Goal: Task Accomplishment & Management: Manage account settings

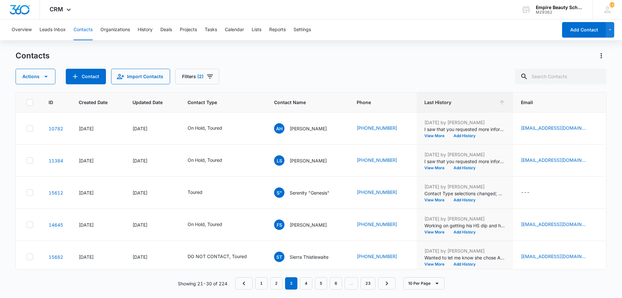
scroll to position [169, 88]
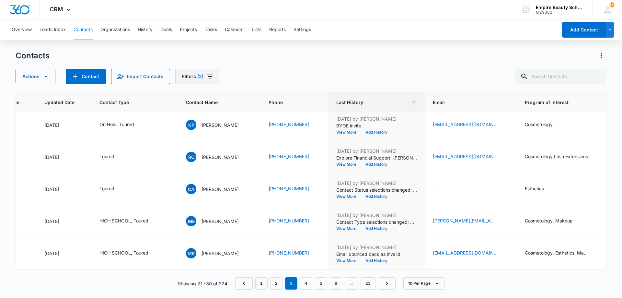
click at [206, 78] on icon "Filters" at bounding box center [210, 77] width 8 height 8
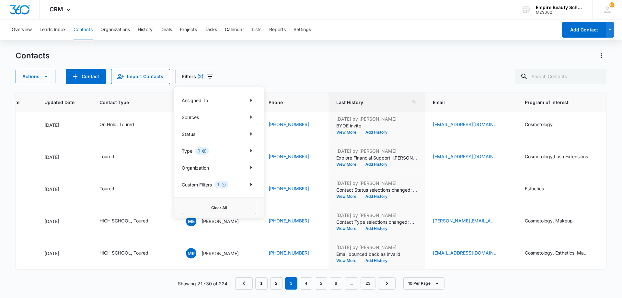
click at [204, 150] on icon "Clear" at bounding box center [204, 150] width 5 height 5
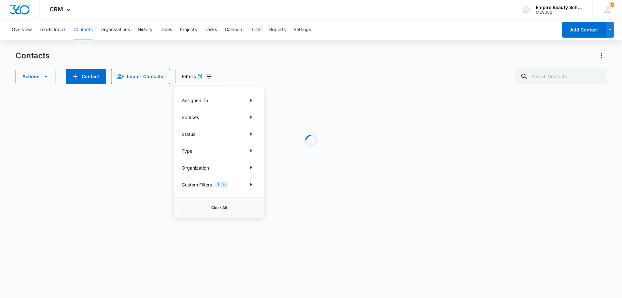
drag, startPoint x: 395, startPoint y: 92, endPoint x: 548, endPoint y: 91, distance: 153.0
click at [397, 92] on div "Loading" at bounding box center [311, 140] width 591 height 97
click at [564, 79] on input "text" at bounding box center [560, 77] width 91 height 16
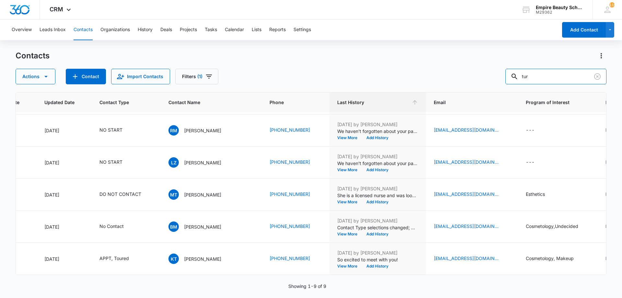
scroll to position [0, 88]
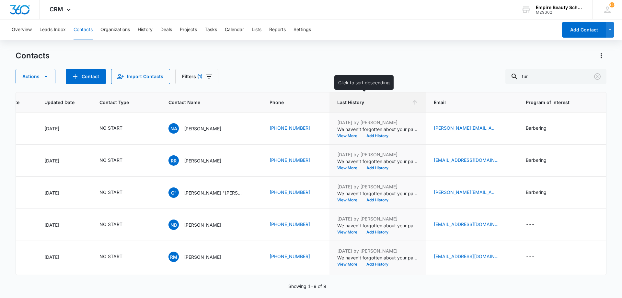
click at [381, 106] on th "Last History" at bounding box center [378, 102] width 97 height 20
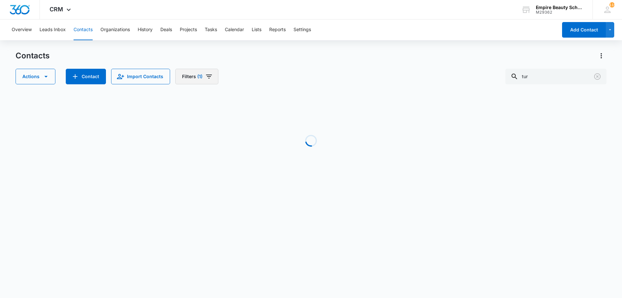
click at [197, 75] on span "(1)" at bounding box center [199, 76] width 5 height 5
click at [226, 182] on icon "Clear" at bounding box center [223, 184] width 5 height 5
click at [548, 74] on input "tur" at bounding box center [556, 77] width 101 height 16
type input "[PERSON_NAME]"
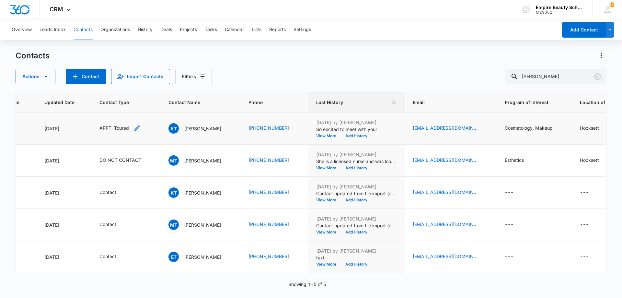
click at [135, 126] on icon "Contact Type - APPT, Toured - Select to Edit Field" at bounding box center [137, 128] width 8 height 8
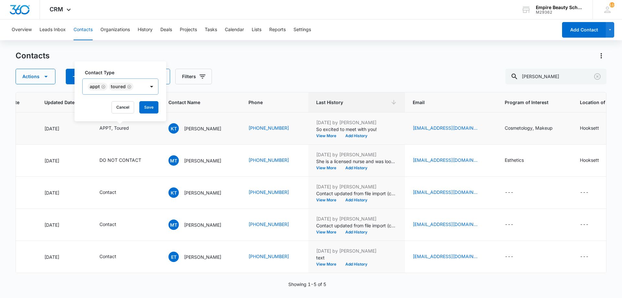
click at [105, 87] on icon "Remove APPT" at bounding box center [103, 86] width 5 height 5
click at [105, 87] on div "Remove Toured" at bounding box center [108, 86] width 6 height 5
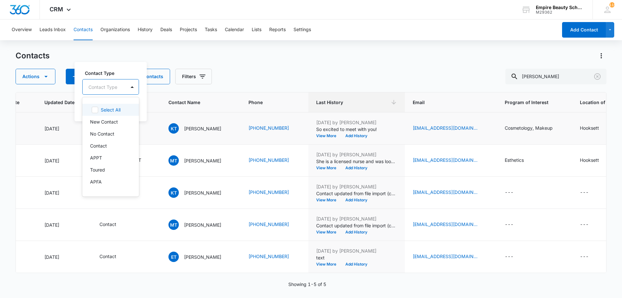
click at [105, 87] on div at bounding box center [102, 87] width 29 height 8
click at [105, 132] on div "Enrolled" at bounding box center [110, 128] width 57 height 12
click at [113, 76] on div "Contact Type option Enrolled, selected. 16 results available. Use Up and Down t…" at bounding box center [111, 82] width 59 height 26
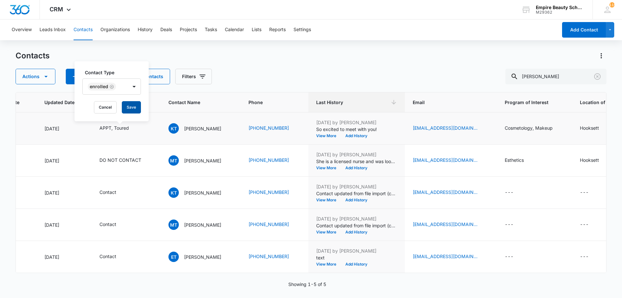
click at [128, 110] on button "Save" at bounding box center [131, 107] width 19 height 12
click at [353, 135] on button "Add History" at bounding box center [356, 136] width 31 height 4
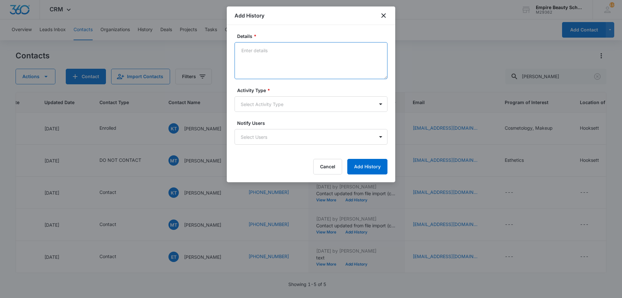
click at [295, 57] on textarea "Details *" at bounding box center [311, 60] width 153 height 37
type textarea "Enrolled in COS X for [DATE] Friends and Family with [PERSON_NAME]"
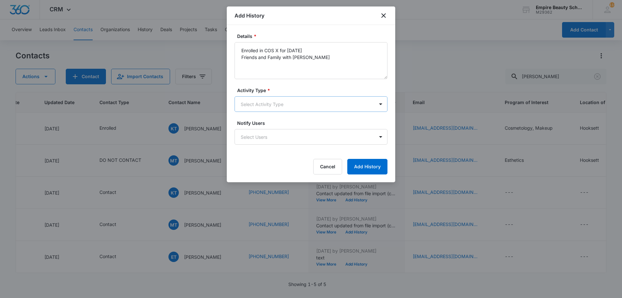
click at [258, 99] on body "CRM Apps Forms CRM Email Shop Payments POS Files Brand Settings Empire Beauty S…" at bounding box center [311, 149] width 622 height 298
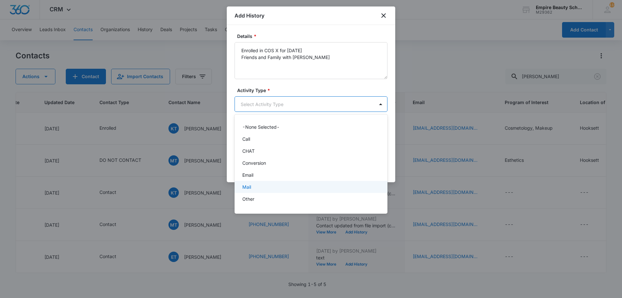
scroll to position [34, 0]
click at [259, 178] on div "P2P" at bounding box center [310, 177] width 136 height 7
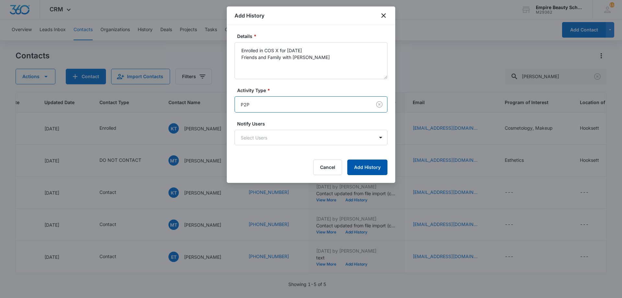
click at [357, 167] on button "Add History" at bounding box center [367, 167] width 40 height 16
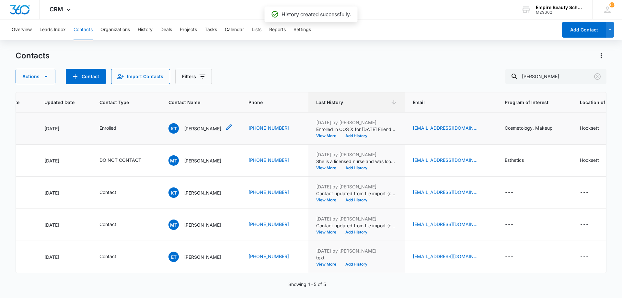
click at [208, 127] on p "[PERSON_NAME]" at bounding box center [202, 128] width 37 height 7
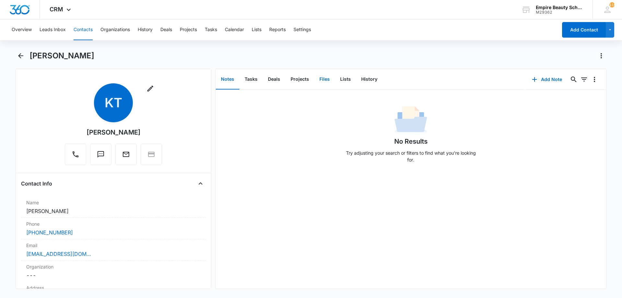
click at [326, 82] on button "Files" at bounding box center [324, 79] width 21 height 20
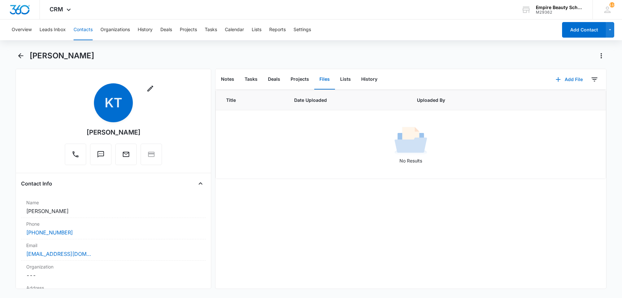
click at [556, 80] on icon "button" at bounding box center [558, 80] width 8 height 8
click at [551, 98] on div "Upload Files" at bounding box center [561, 100] width 26 height 5
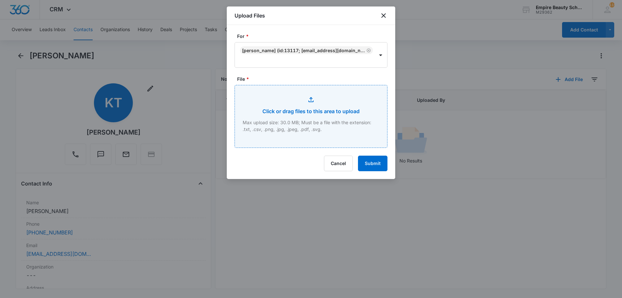
click at [315, 119] on input "File *" at bounding box center [311, 116] width 152 height 62
type input "C:\fakepath\[PERSON_NAME] COS X [DATE].pdf"
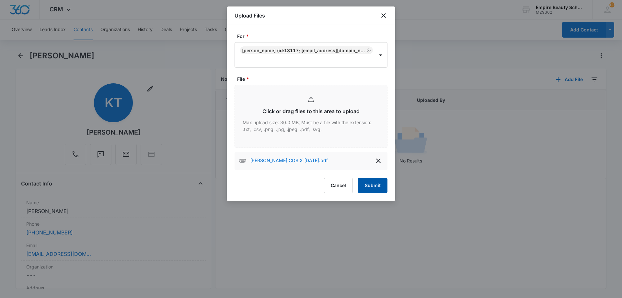
click at [375, 187] on button "Submit" at bounding box center [372, 186] width 29 height 16
